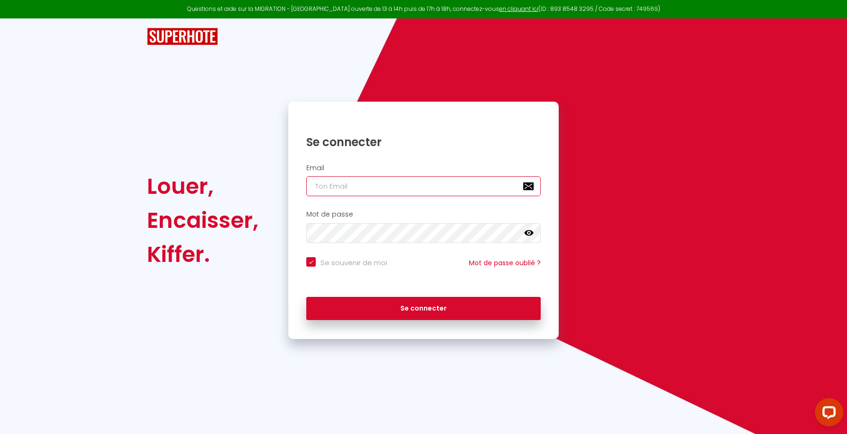
click at [392, 191] on input "email" at bounding box center [423, 186] width 234 height 20
click at [306, 196] on div at bounding box center [306, 196] width 0 height 0
type input "[EMAIL_ADDRESS][DOMAIN_NAME]"
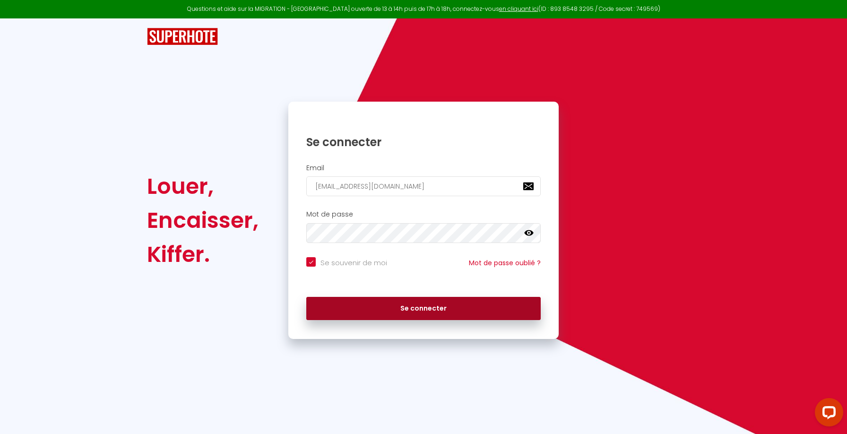
click at [415, 304] on button "Se connecter" at bounding box center [423, 309] width 234 height 24
checkbox input "true"
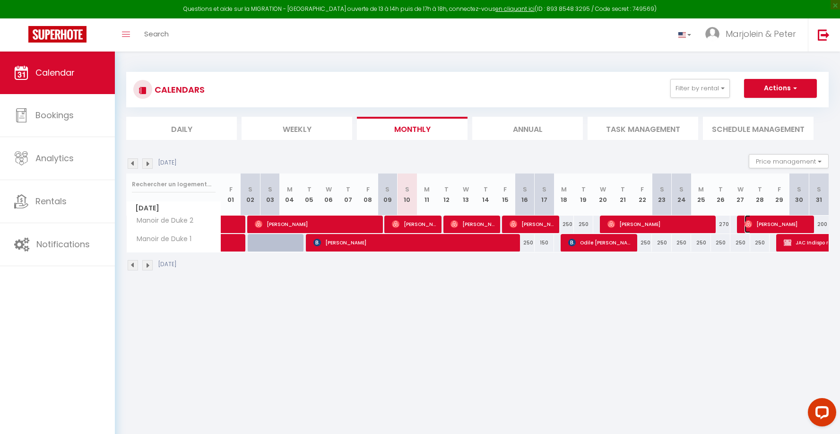
click at [757, 223] on span "[PERSON_NAME]" at bounding box center [777, 224] width 65 height 18
select select "OK"
select select "0"
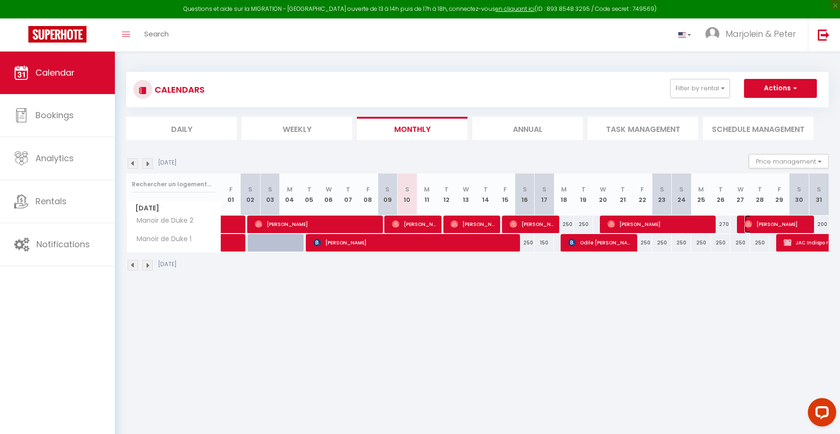
select select "1"
select select
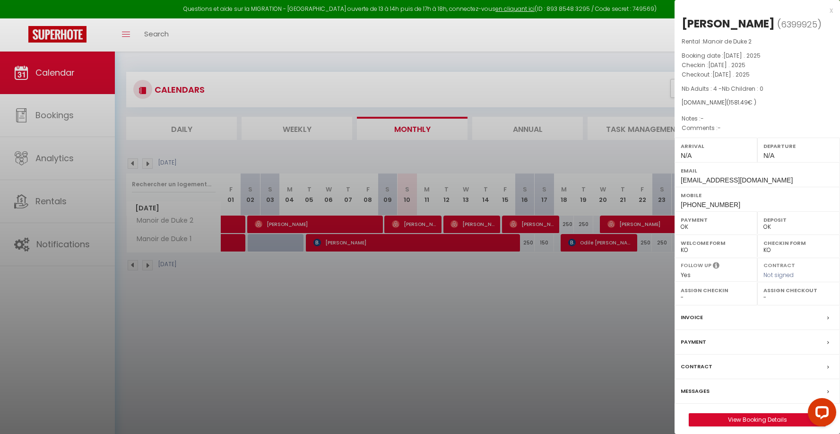
select select "9948"
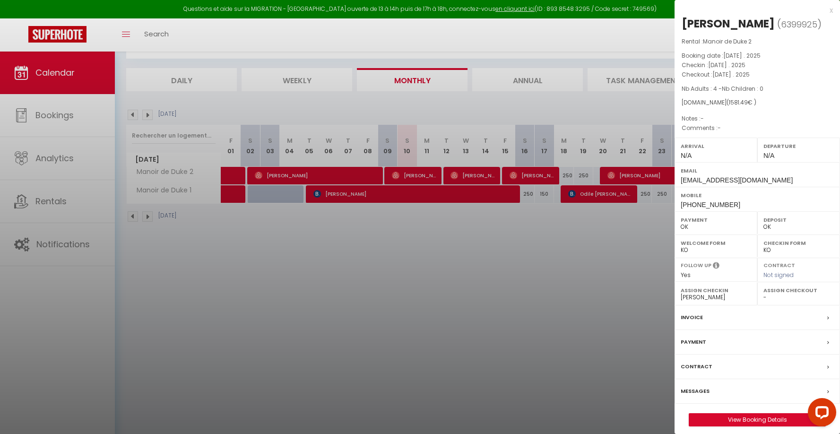
scroll to position [52, 0]
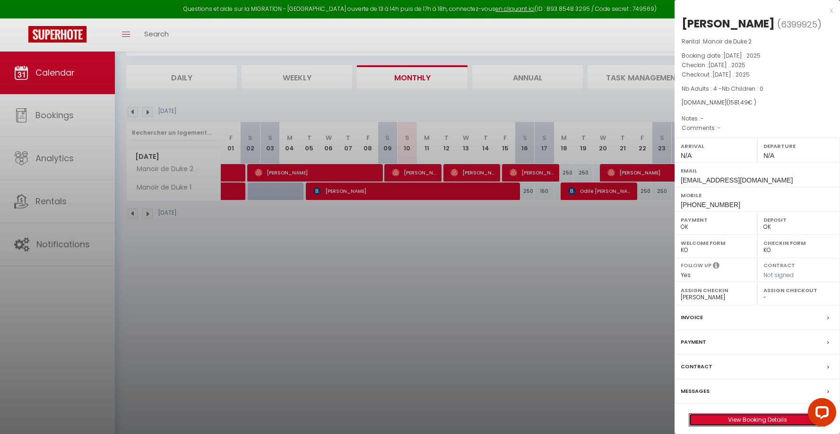
click at [778, 417] on link "View Booking Details" at bounding box center [757, 420] width 136 height 12
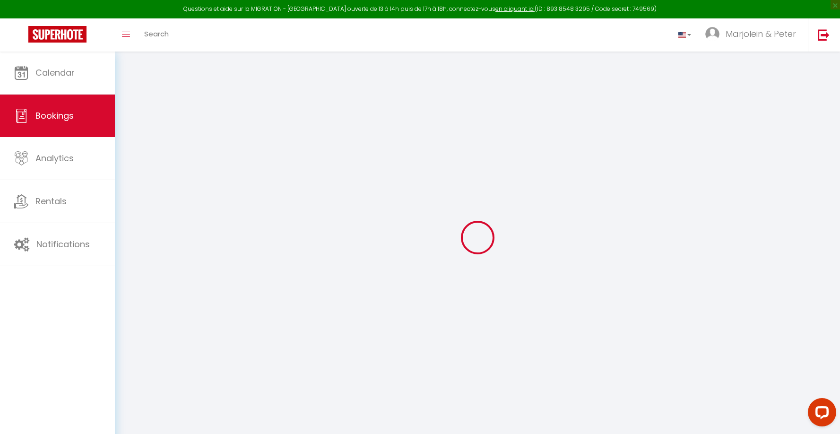
type input "[PERSON_NAME]"
type input "Doda"
type input "[EMAIL_ADDRESS][DOMAIN_NAME]"
type input "[PHONE_NUMBER]"
select select
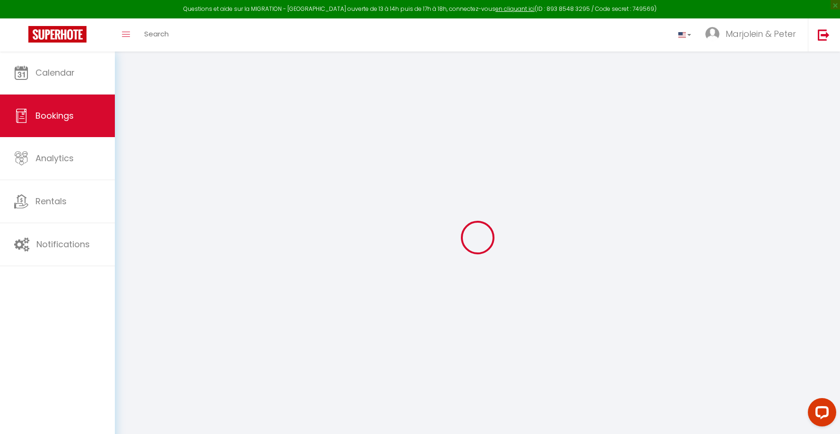
type input "269.28000000000003"
select select "66585"
select select "1"
select select
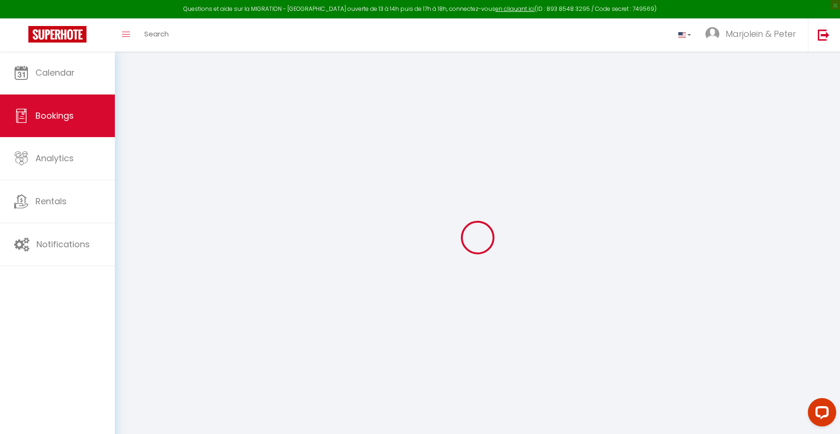
type input "4"
select select "12"
select select
type input "1276"
checkbox input "false"
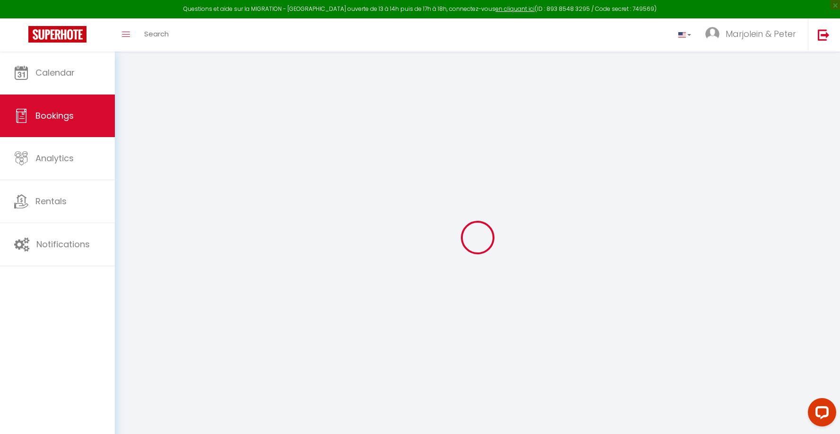
select select "1"
type input "0"
select select
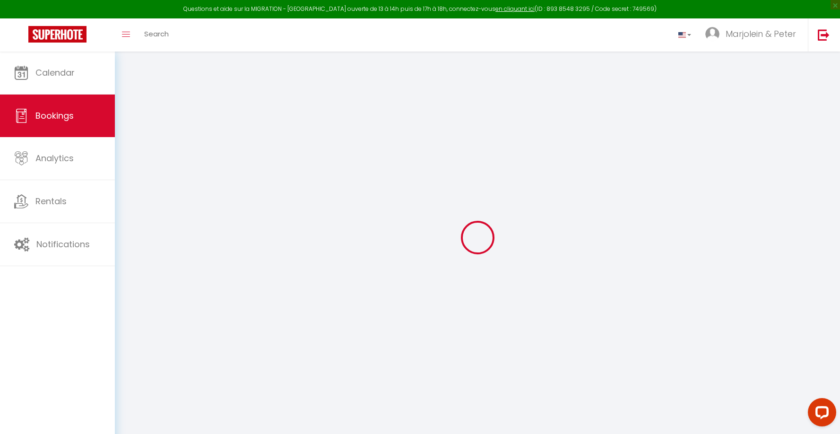
select select
select select "15"
checkbox input "false"
select select
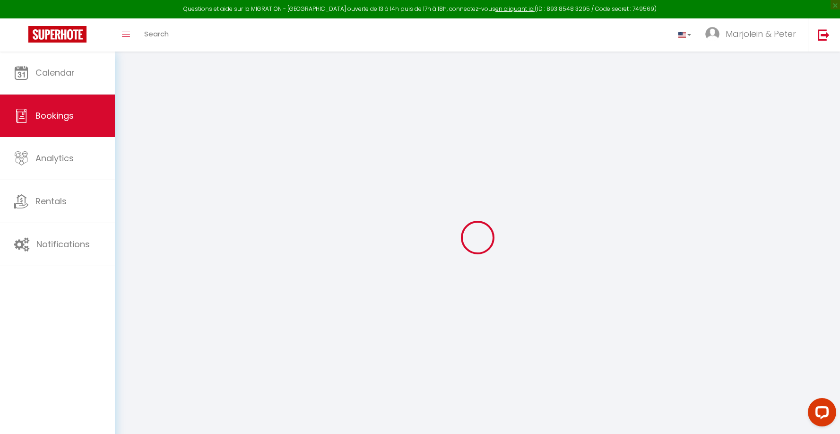
select select
checkbox input "false"
select select
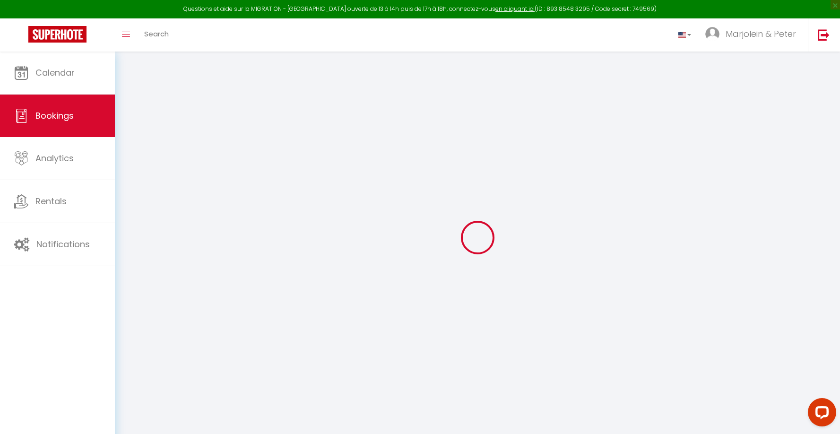
select select
checkbox input "false"
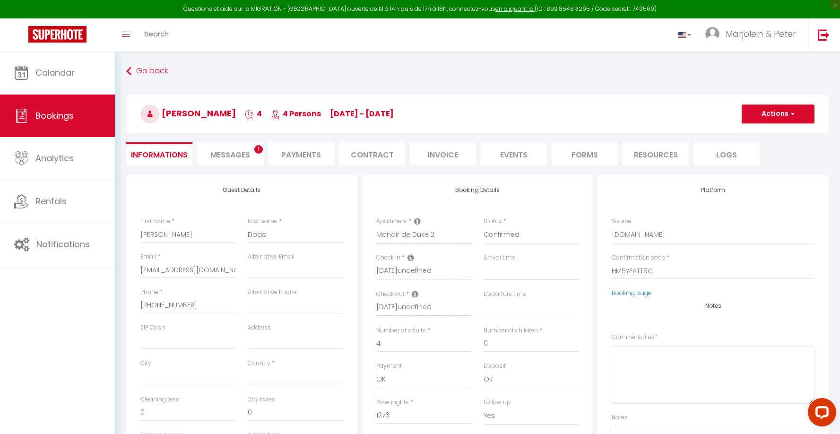
select select
checkbox input "false"
select select
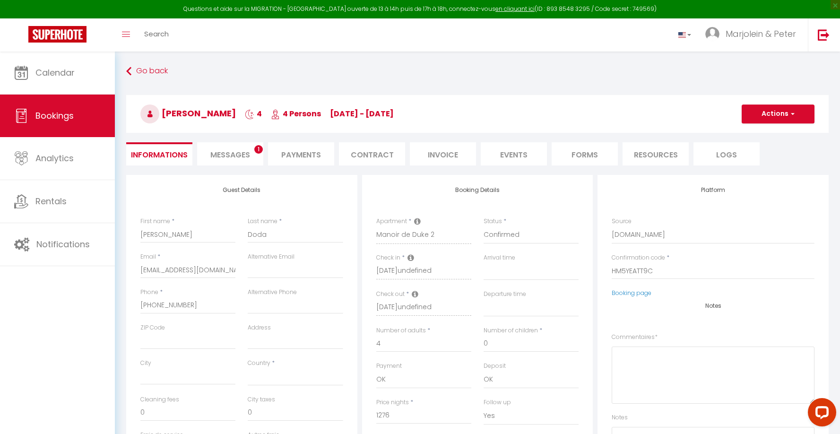
type input "220"
type input "85.49"
select select
checkbox input "false"
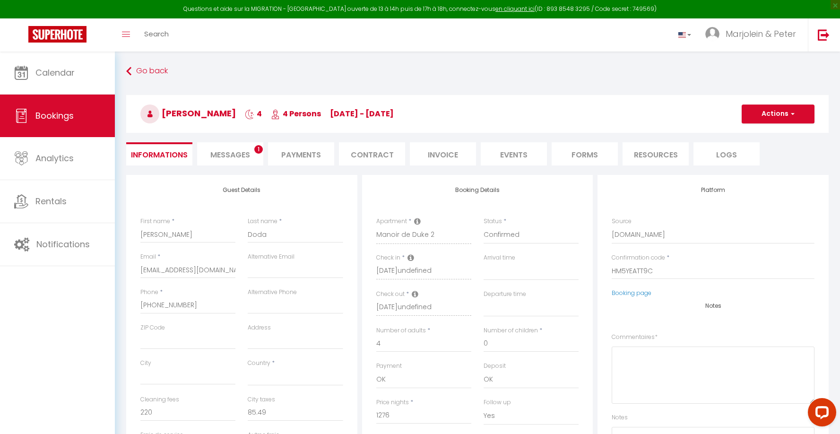
select select
checkbox input "false"
select select
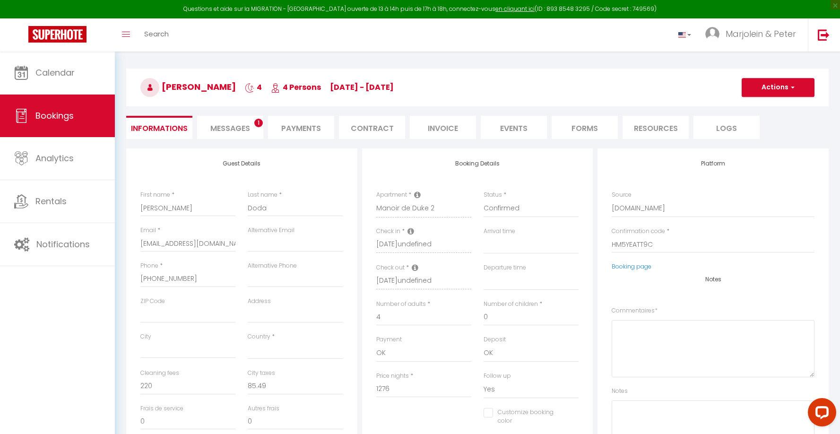
scroll to position [95, 0]
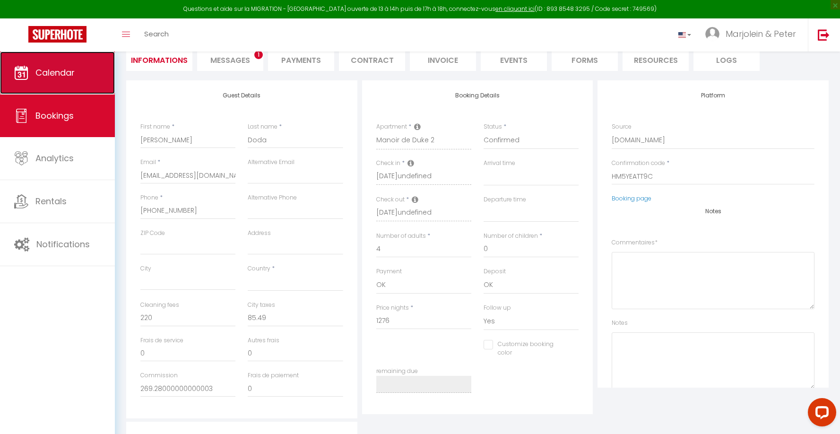
click at [63, 78] on link "Calendar" at bounding box center [57, 73] width 115 height 43
